Goal: Task Accomplishment & Management: Manage account settings

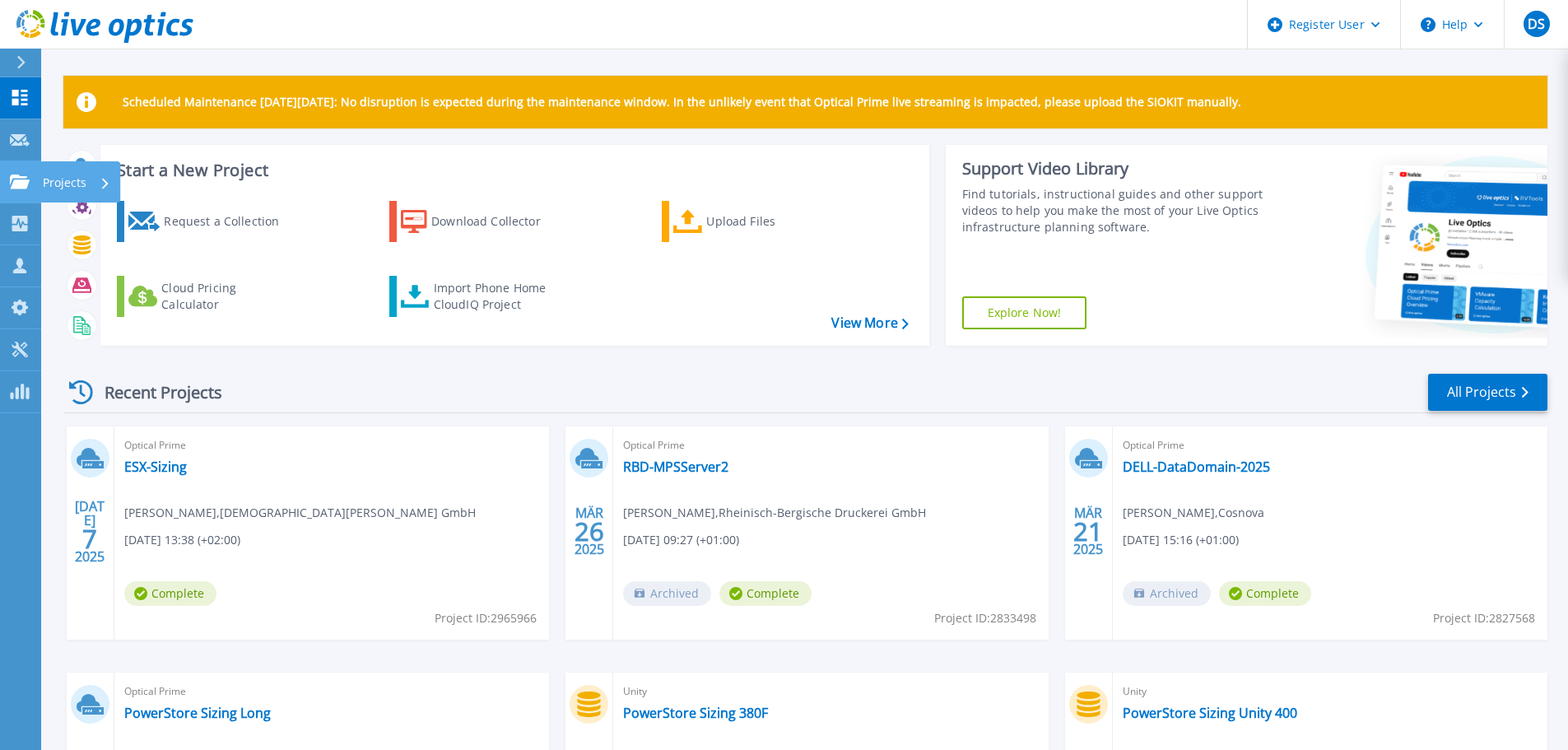
click at [29, 181] on icon at bounding box center [19, 182] width 20 height 14
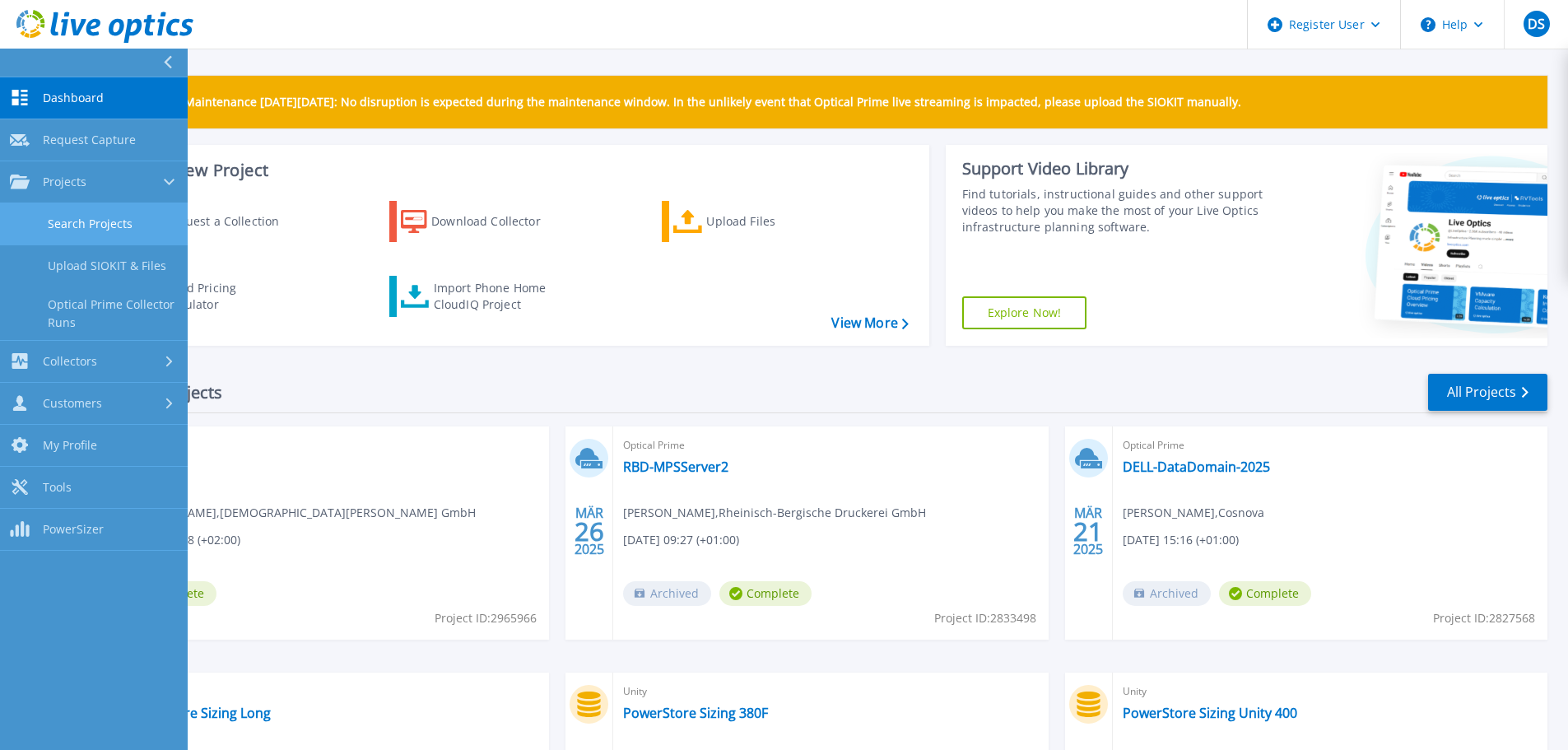
click at [80, 222] on link "Search Projects" at bounding box center [94, 225] width 188 height 42
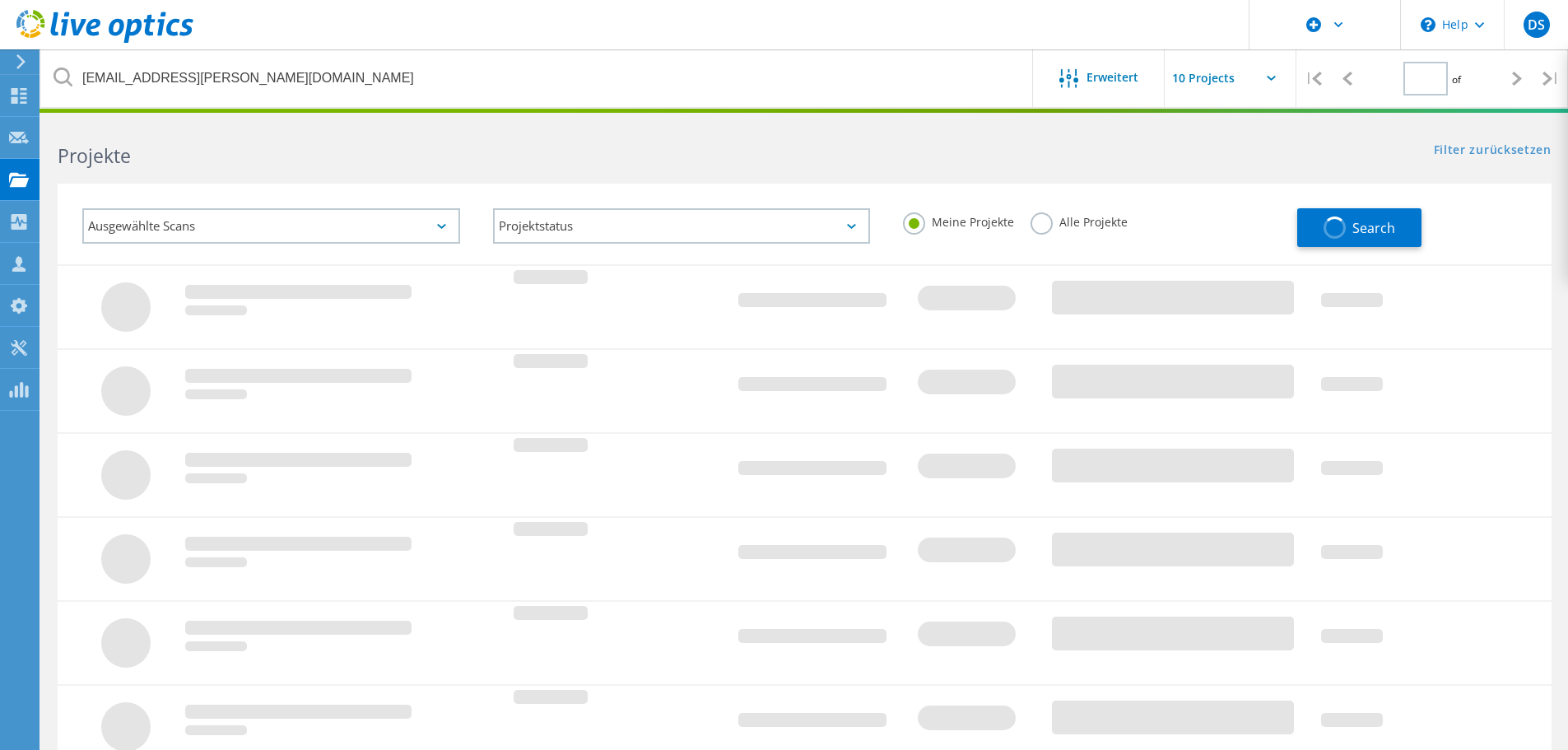
type input "1"
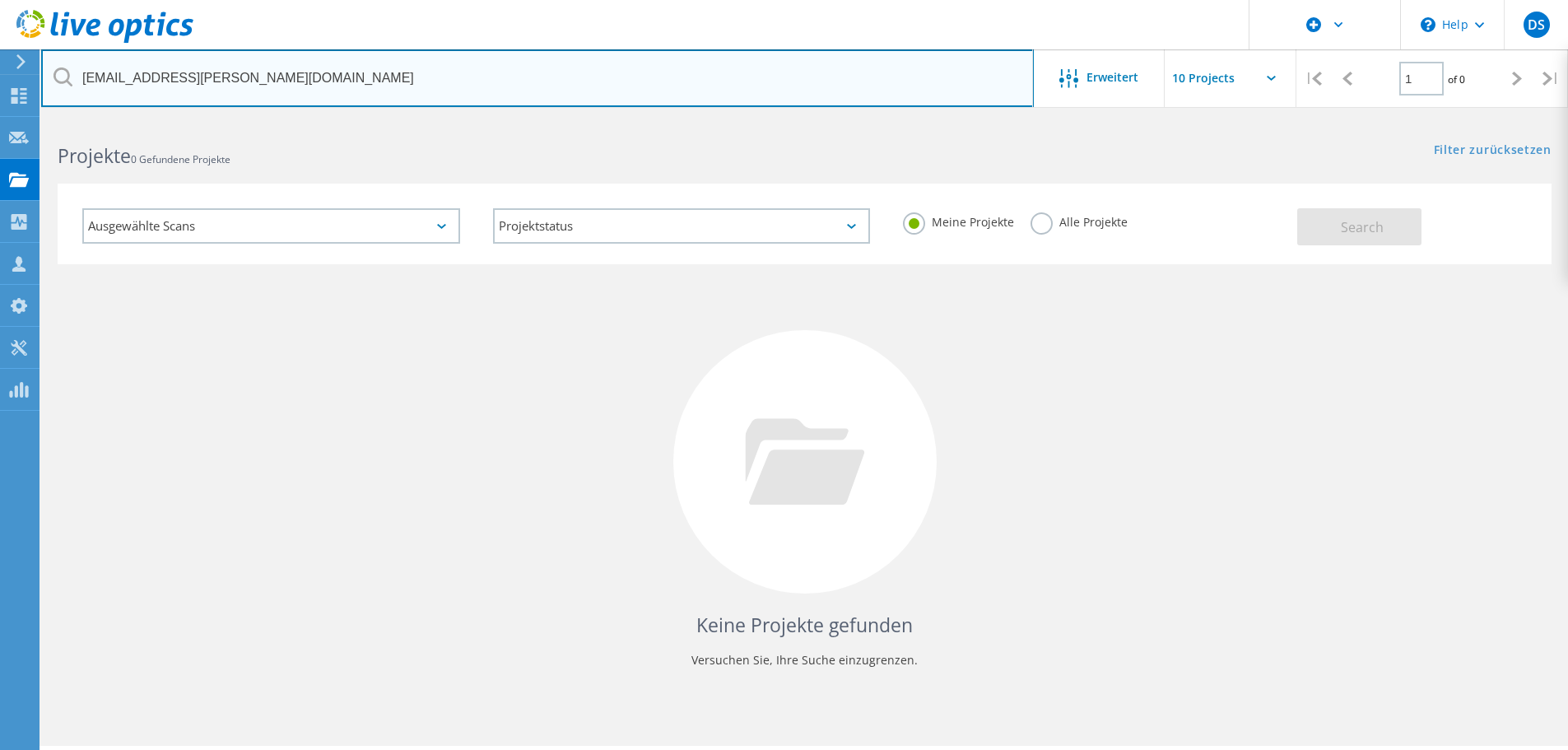
drag, startPoint x: 415, startPoint y: 75, endPoint x: -27, endPoint y: 60, distance: 442.3
click at [0, 60] on html "\n Help Explore Helpful Articles Contact Support DS Dell-Benutzer [PERSON_NAME]…" at bounding box center [784, 397] width 1568 height 796
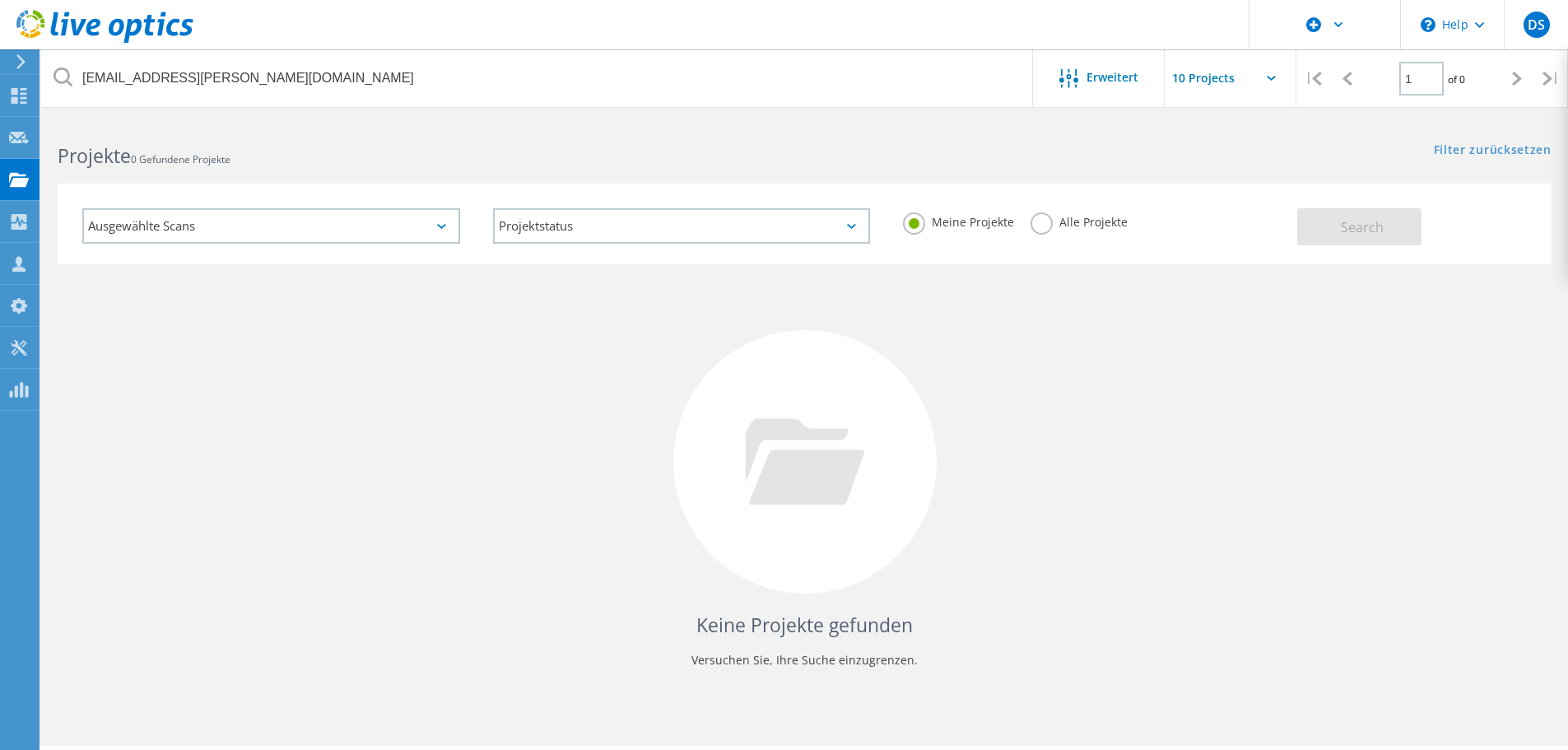
drag, startPoint x: 910, startPoint y: 156, endPoint x: 902, endPoint y: 139, distance: 18.8
click at [909, 155] on div "Projekte 0 Gefundene Projekte Filter zurücksetzen Filter anzeigen" at bounding box center [804, 141] width 1527 height 44
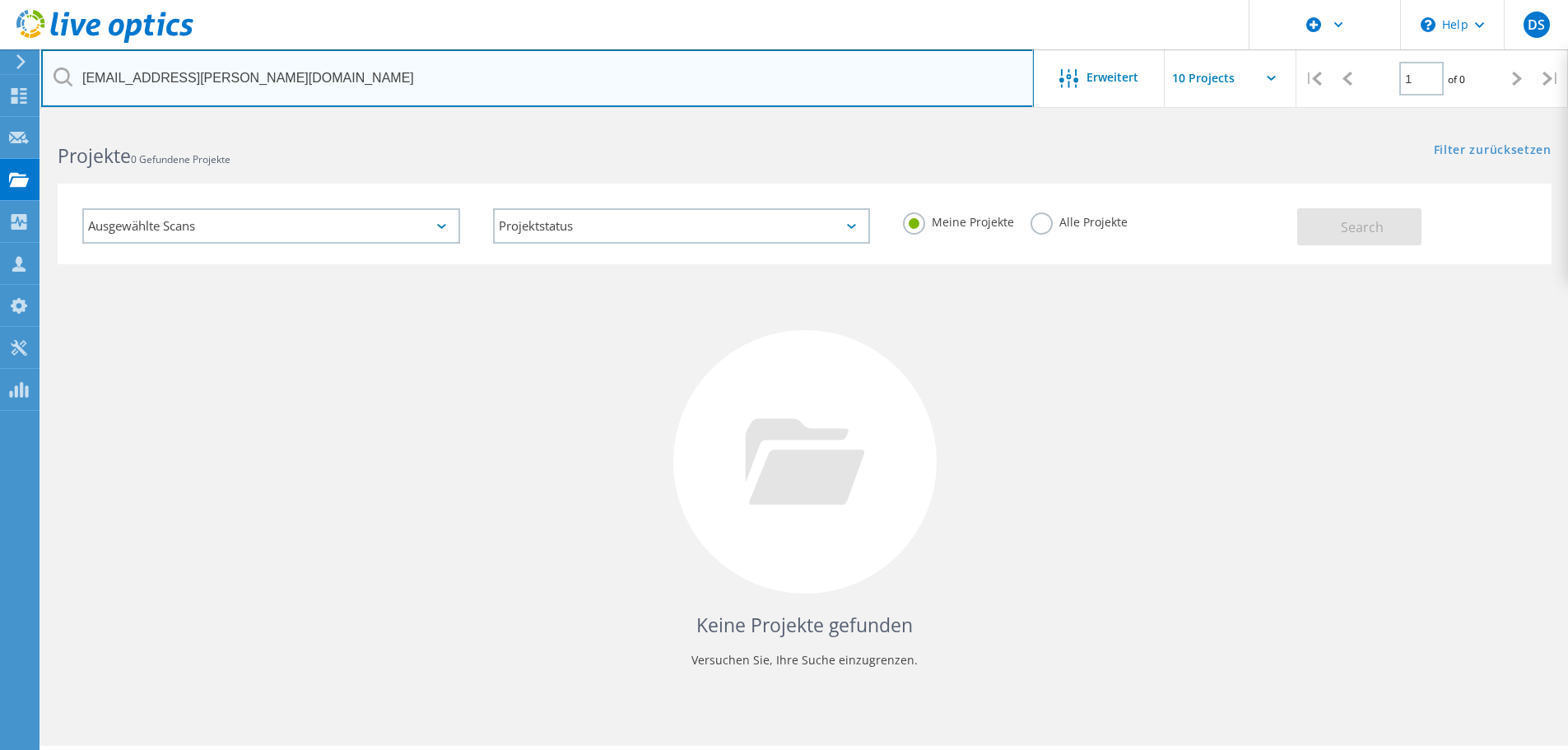
click at [854, 74] on input "[EMAIL_ADDRESS][PERSON_NAME][DOMAIN_NAME]" at bounding box center [538, 78] width 993 height 57
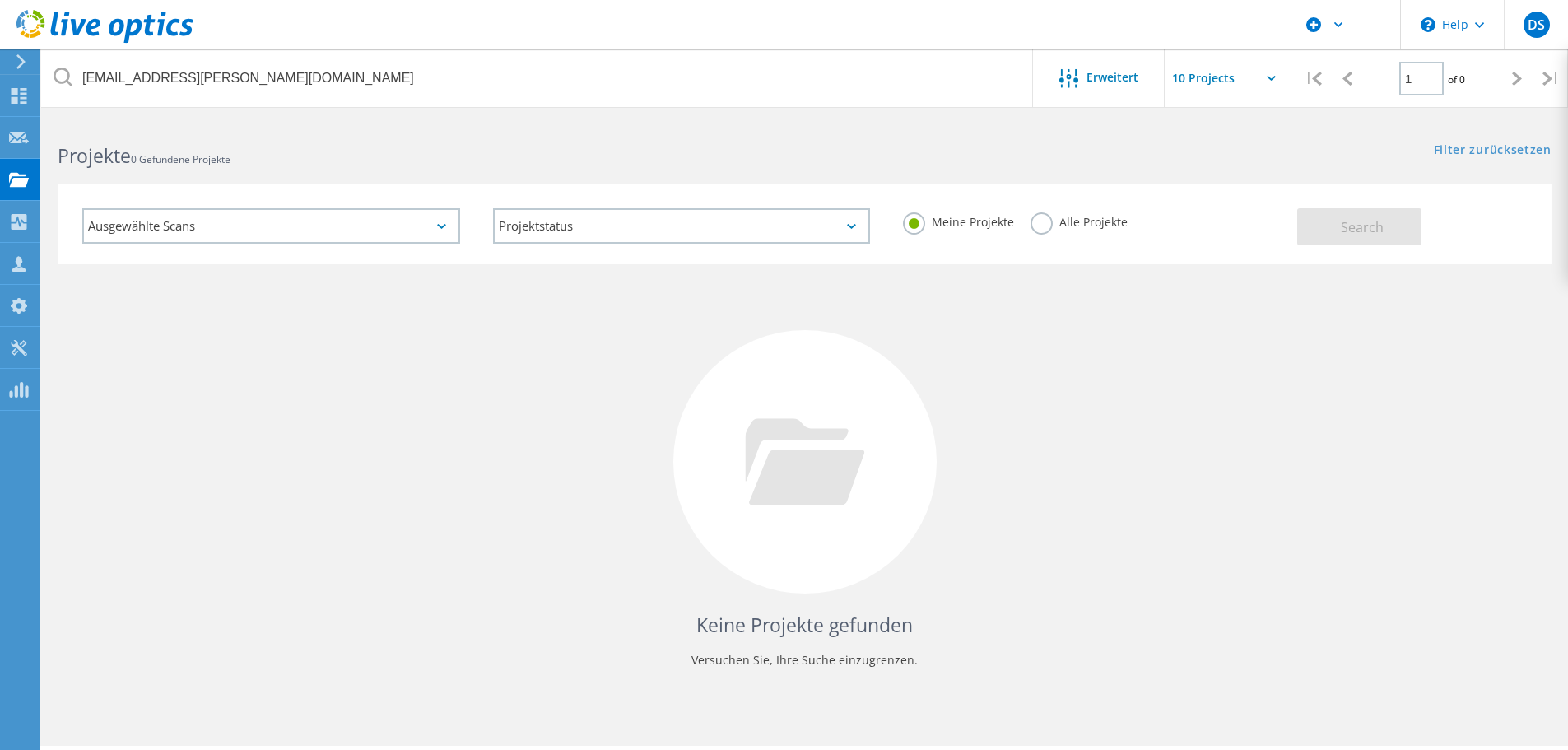
click at [1042, 225] on label "Alle Projekte" at bounding box center [1079, 220] width 97 height 15
click at [0, 0] on input "Alle Projekte" at bounding box center [0, 0] width 0 height 0
click at [1385, 227] on button "Search" at bounding box center [1360, 226] width 124 height 37
click at [57, 260] on div "Customers" at bounding box center [86, 264] width 78 height 11
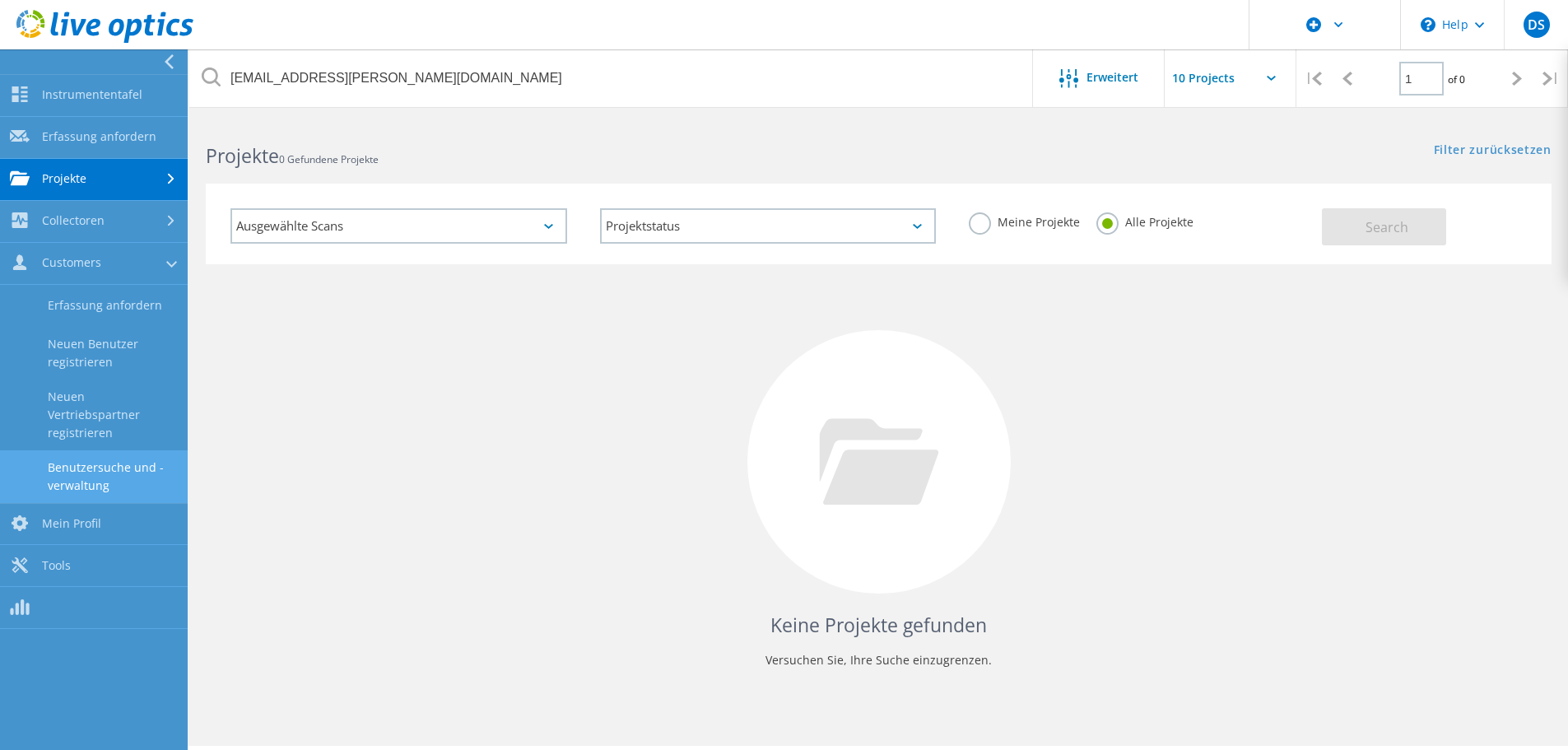
click at [83, 463] on link "Benutzersuche und -verwaltung" at bounding box center [94, 477] width 188 height 53
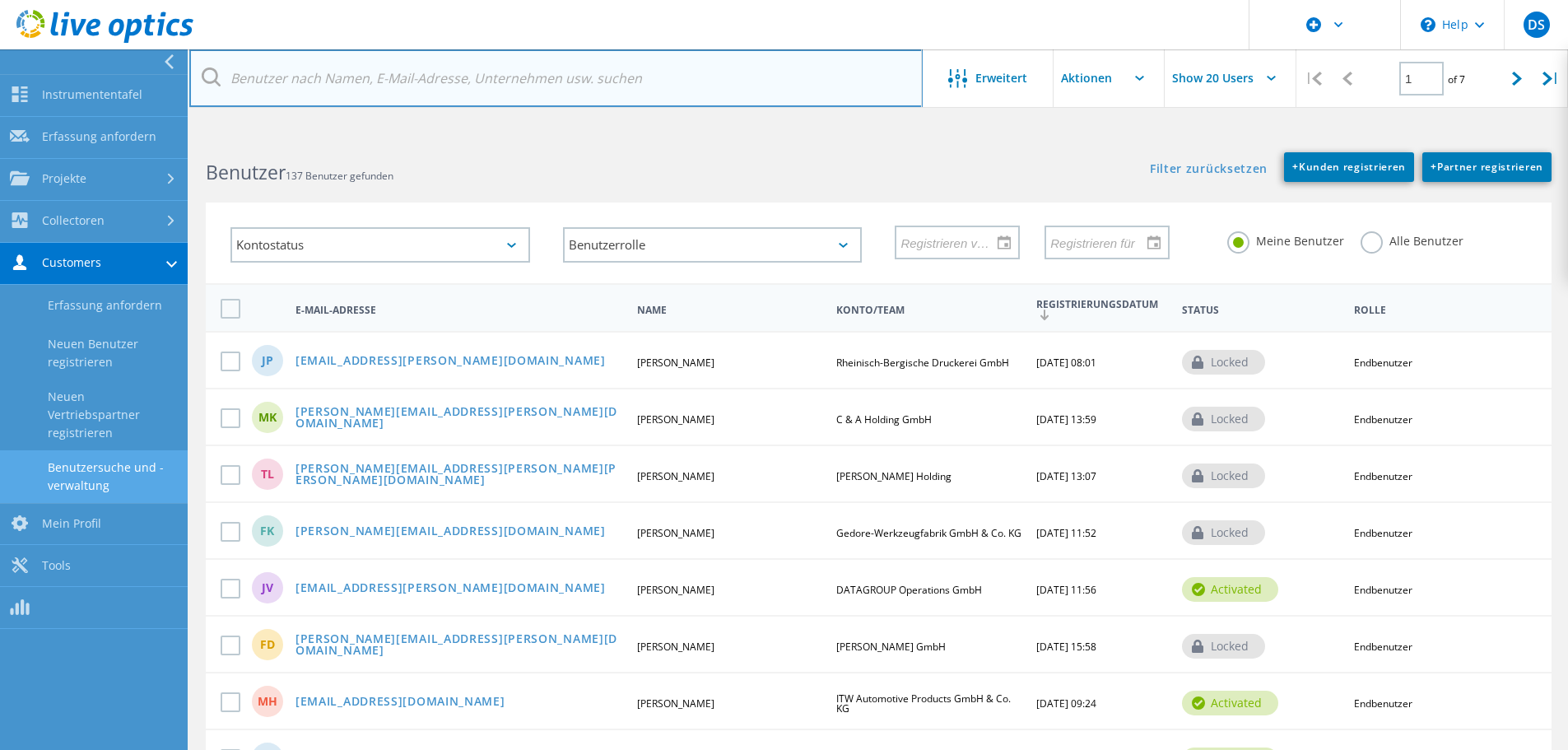
click at [264, 83] on input "text" at bounding box center [556, 78] width 733 height 57
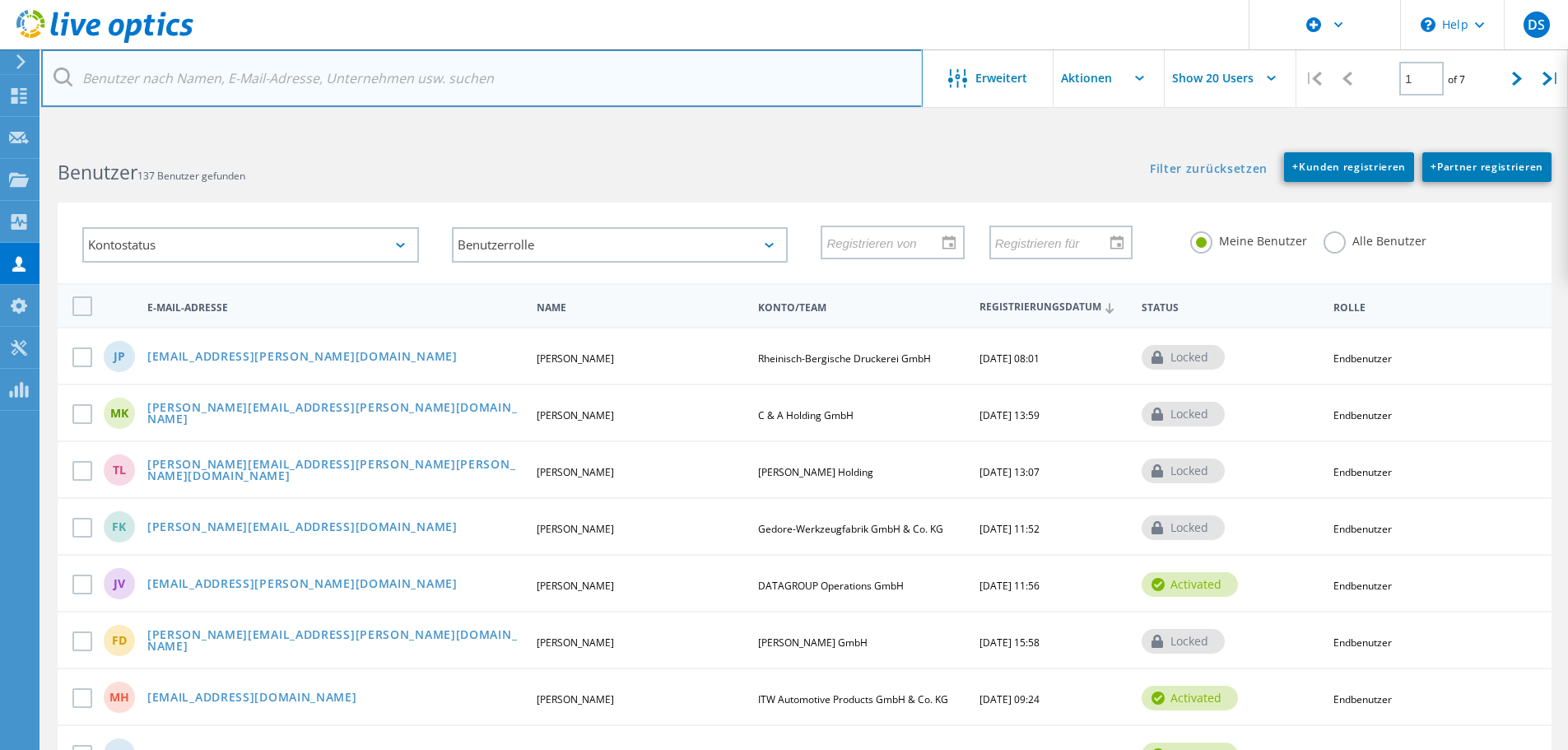
paste input "[EMAIL_ADDRESS][PERSON_NAME][DOMAIN_NAME]"
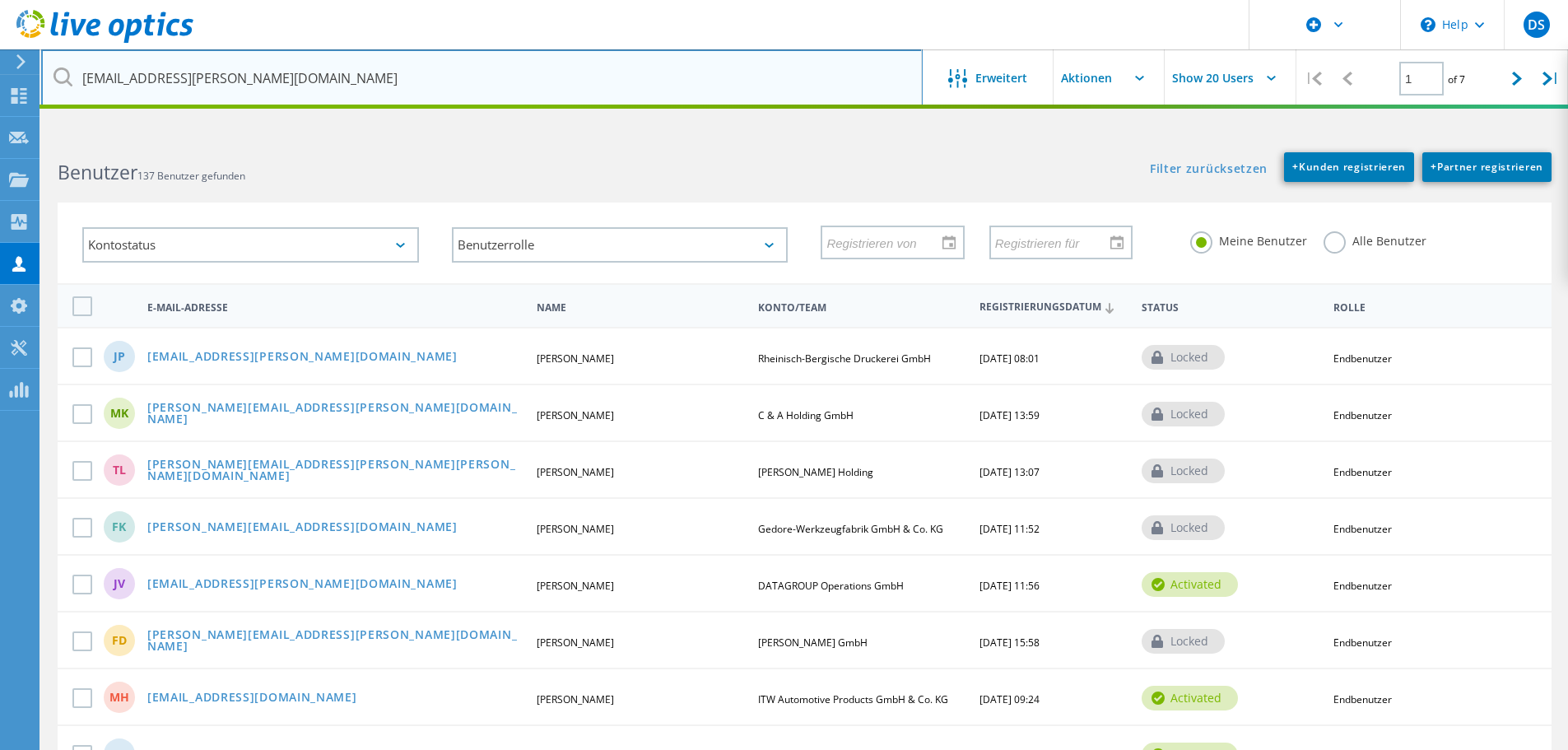
type input "[EMAIL_ADDRESS][PERSON_NAME][DOMAIN_NAME]"
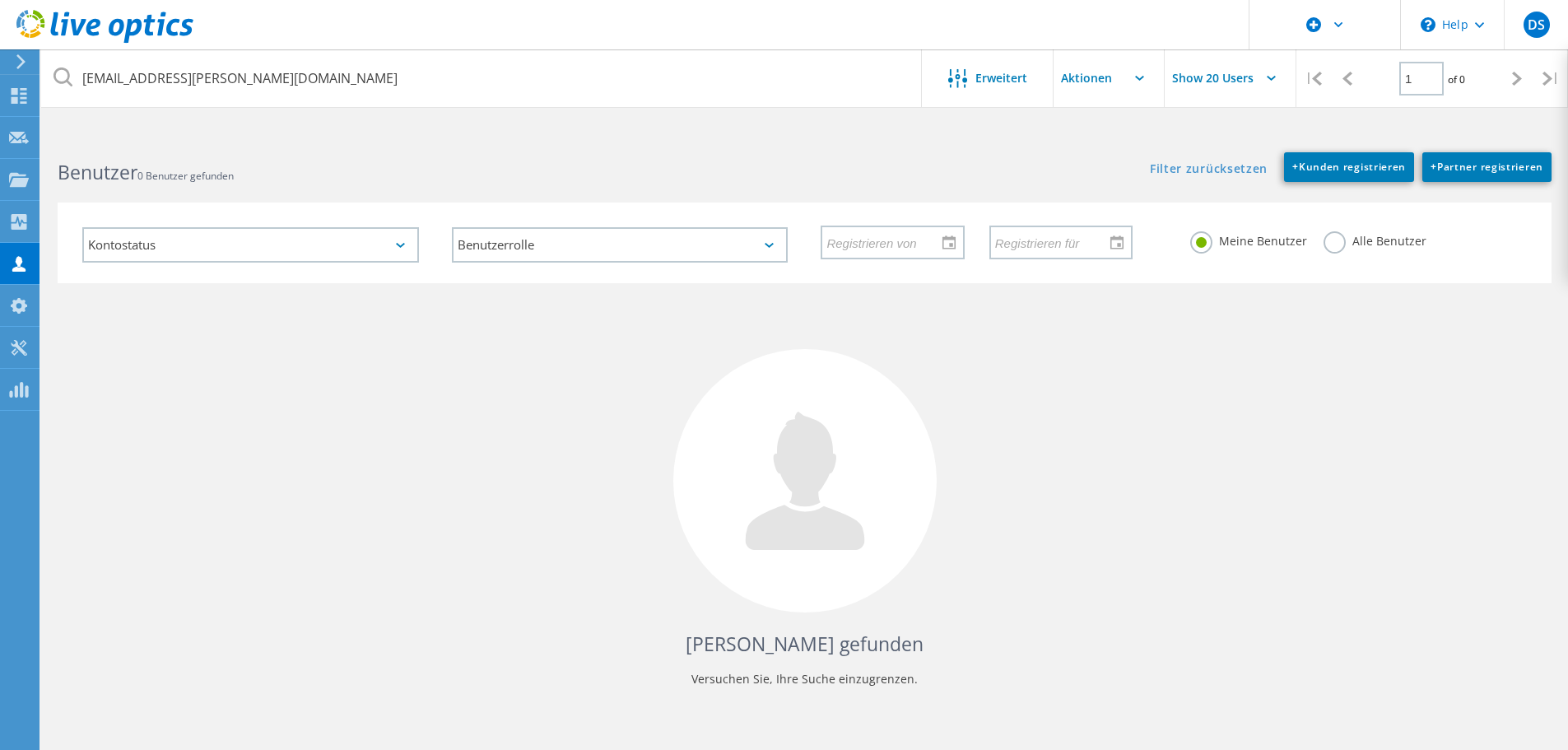
click at [1342, 243] on label "Alle Benutzer" at bounding box center [1375, 239] width 103 height 15
click at [0, 0] on input "Alle Benutzer" at bounding box center [0, 0] width 0 height 0
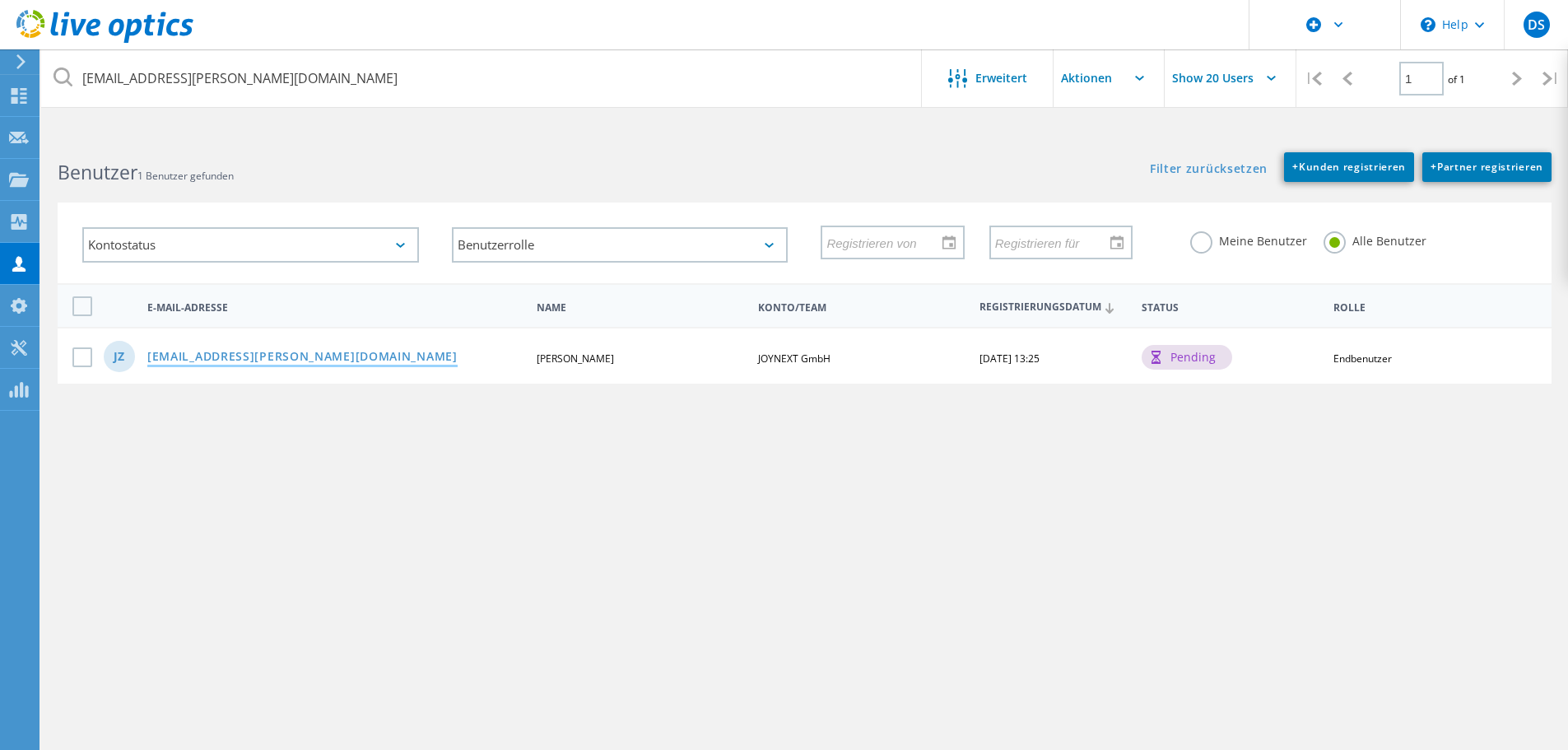
click at [299, 357] on link "[EMAIL_ADDRESS][PERSON_NAME][DOMAIN_NAME]" at bounding box center [302, 357] width 310 height 14
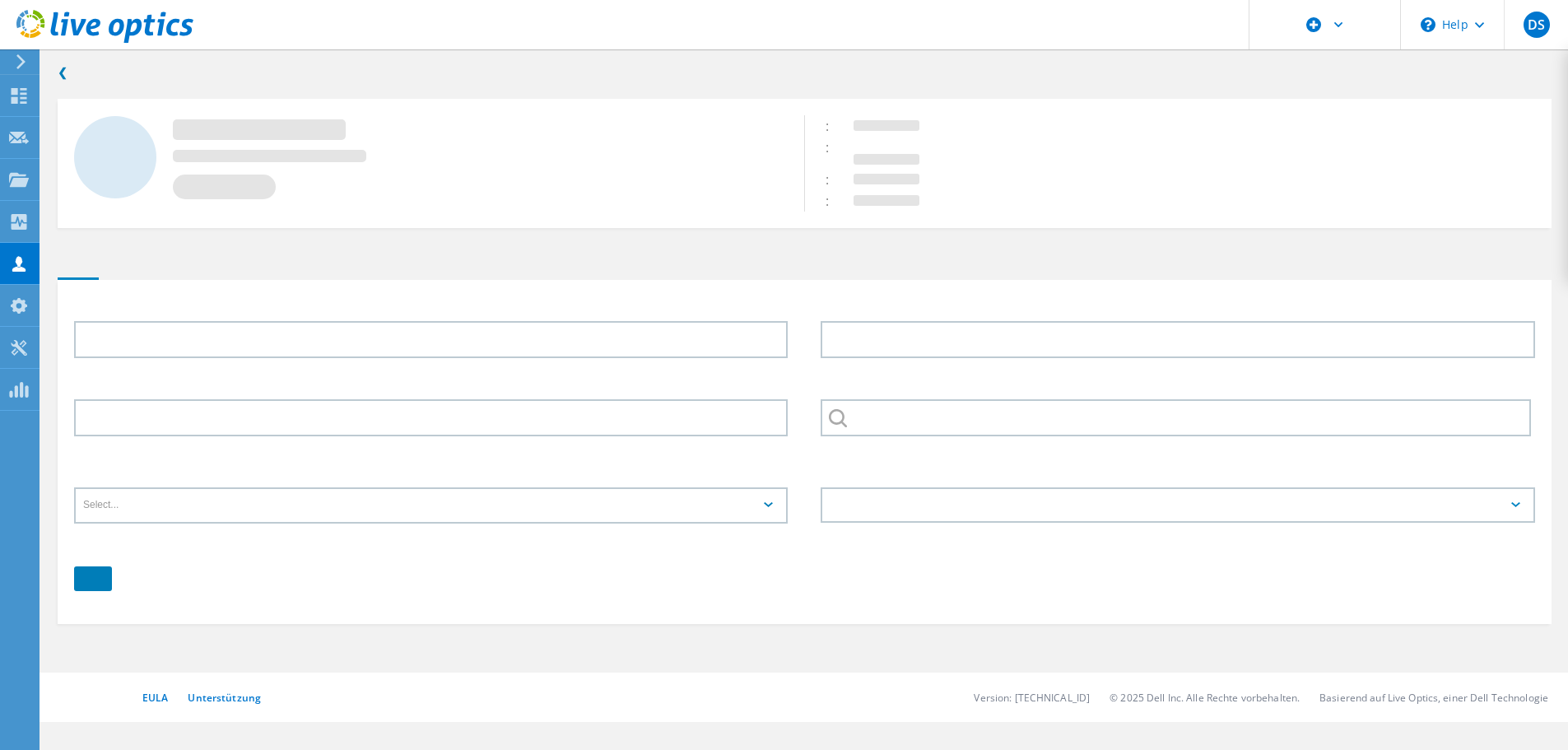
type input "[PERSON_NAME]"
type input "JOYNEXT GmbH"
type input "English"
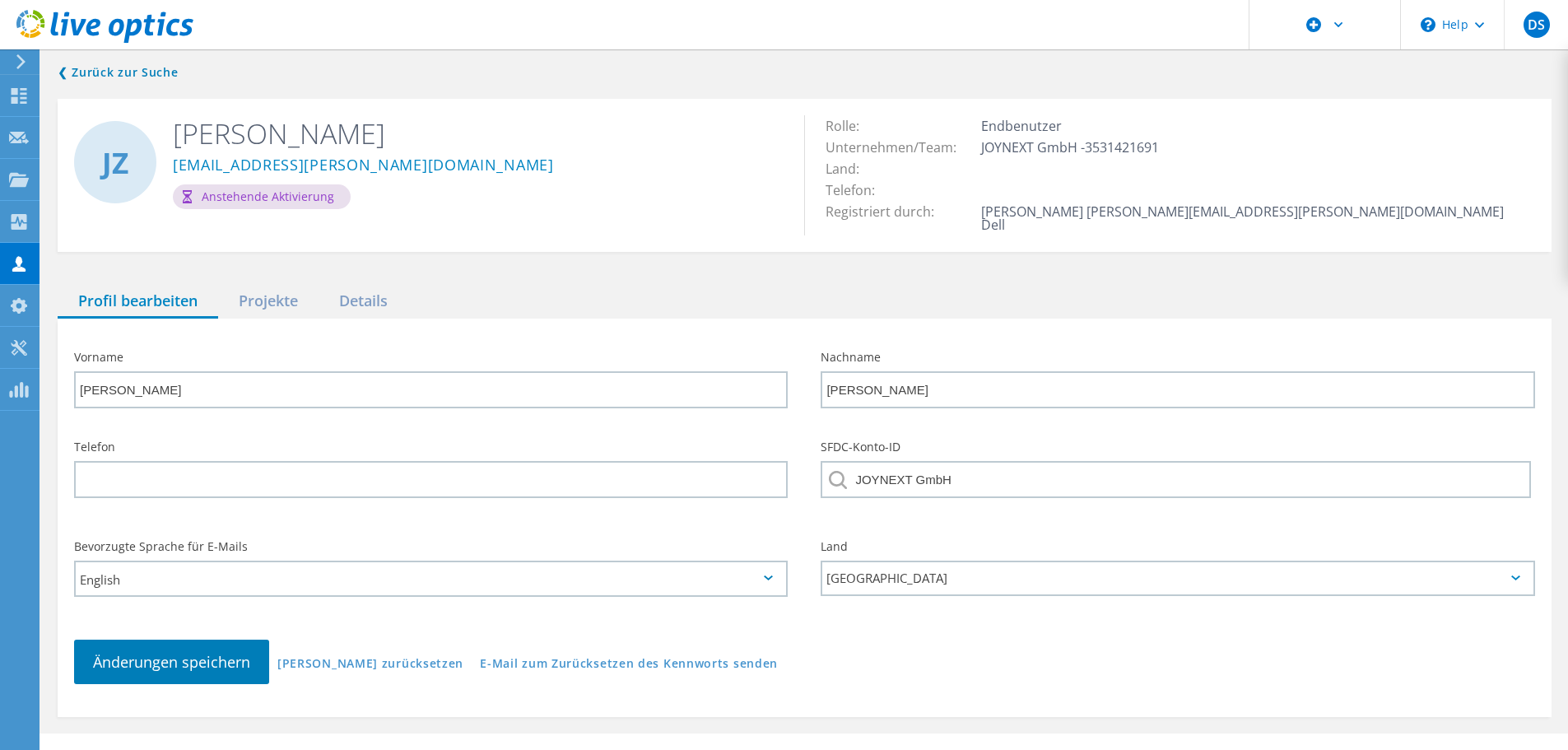
scroll to position [20, 0]
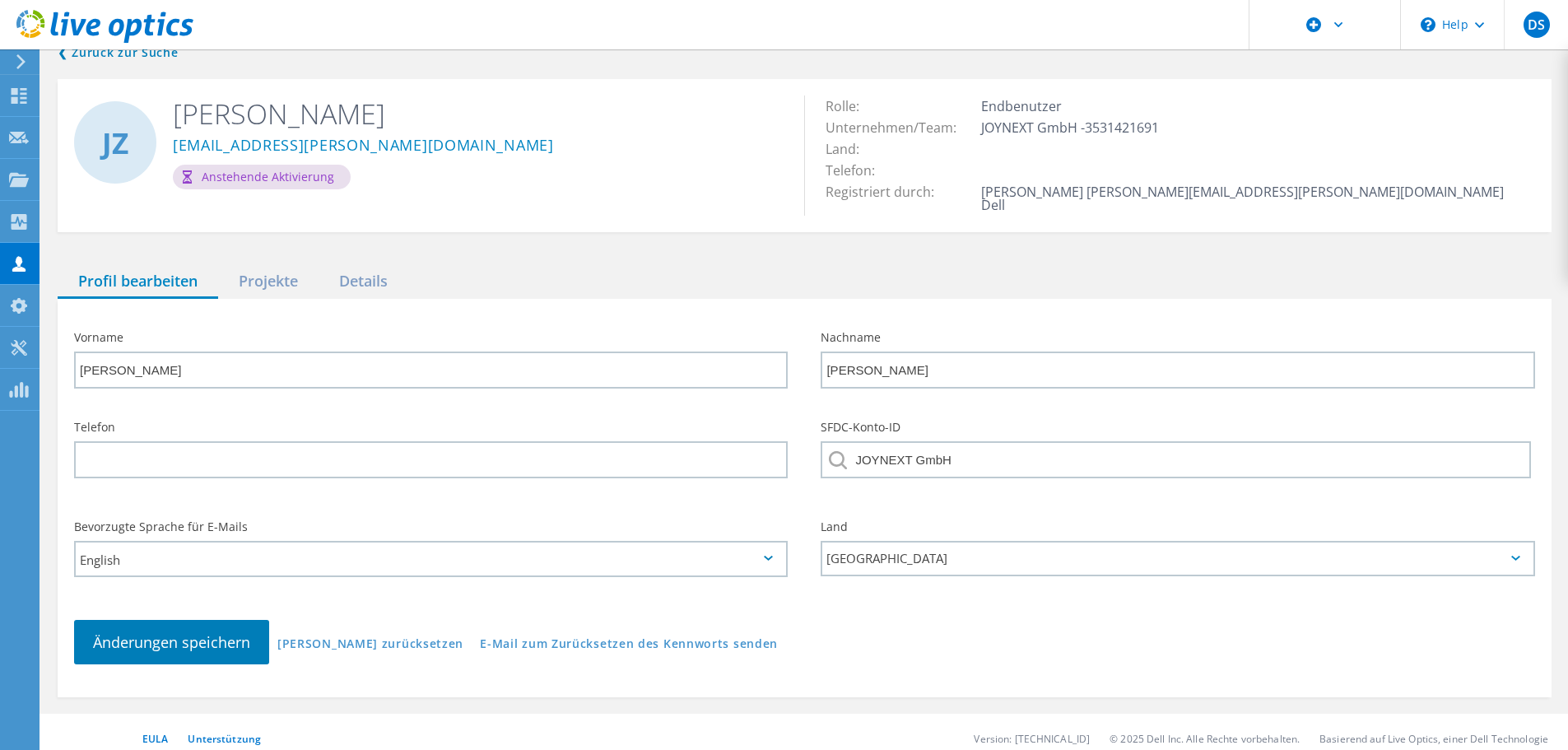
click at [101, 136] on div "JZ" at bounding box center [116, 142] width 82 height 82
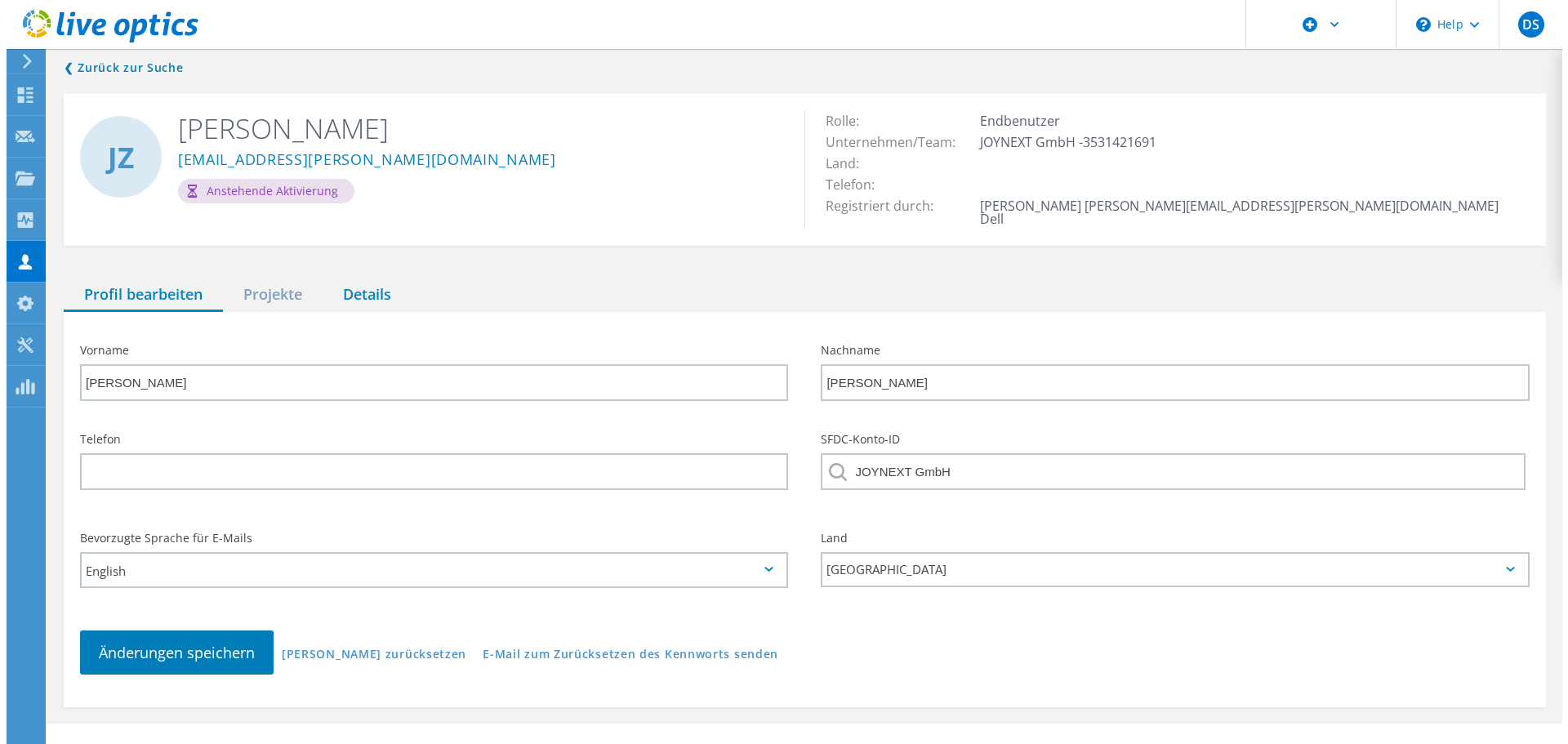
scroll to position [0, 0]
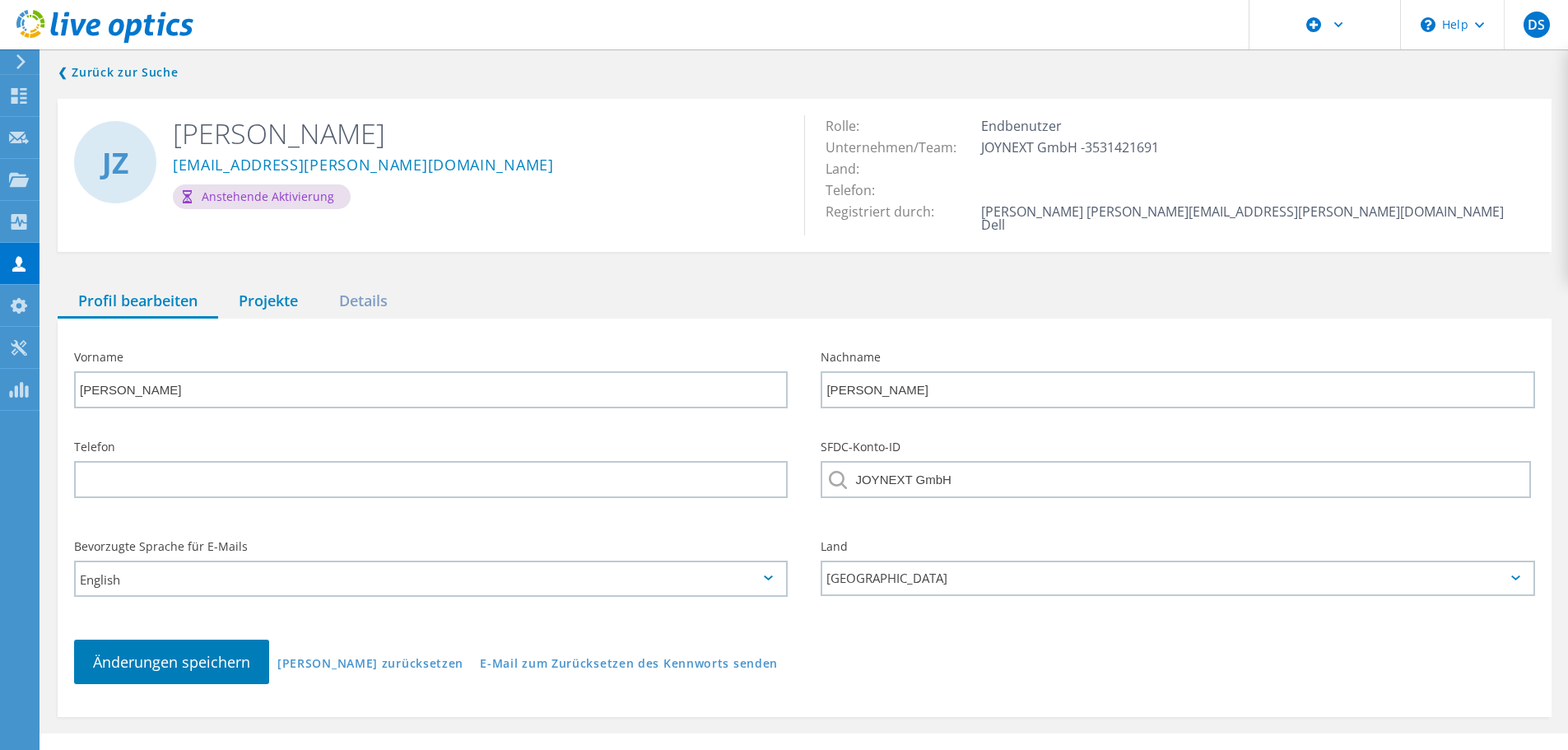
click at [272, 292] on div "Projekte" at bounding box center [267, 301] width 100 height 33
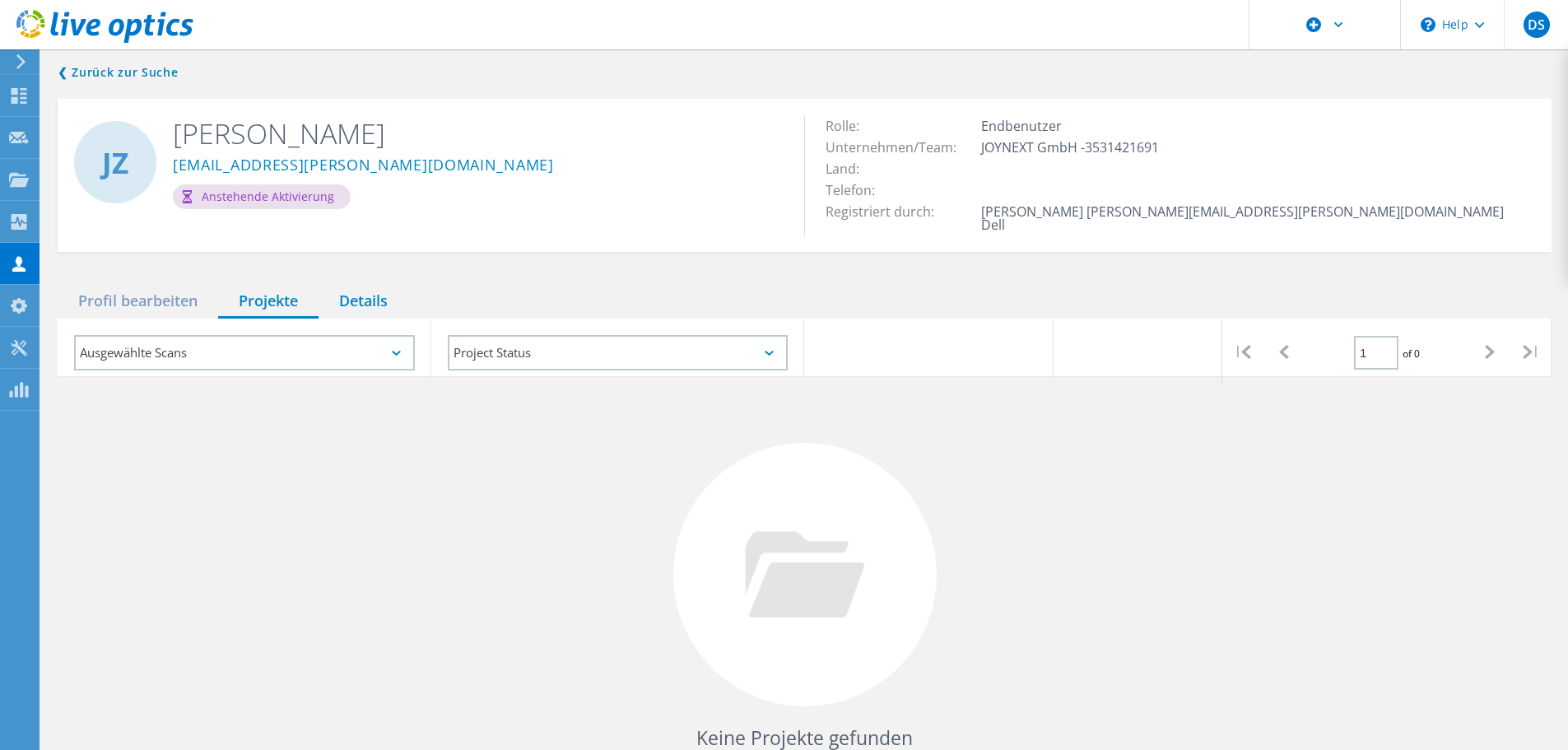
click at [367, 287] on div "Details" at bounding box center [364, 301] width 90 height 33
